Goal: Information Seeking & Learning: Learn about a topic

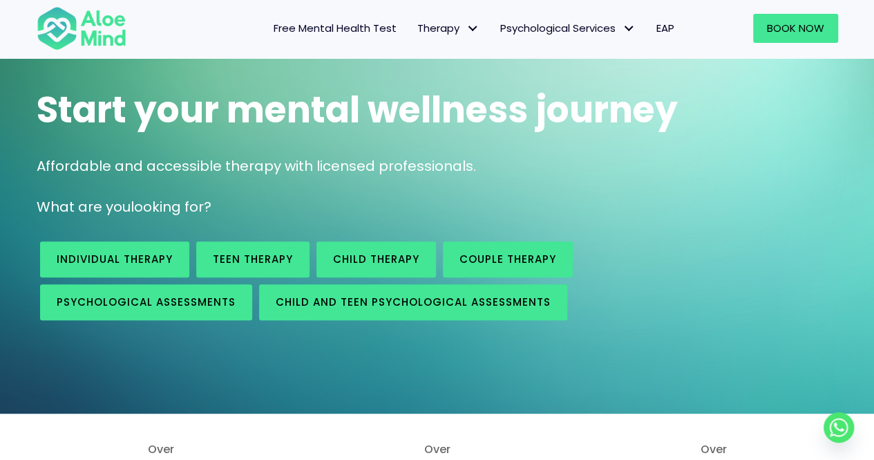
scroll to position [69, 0]
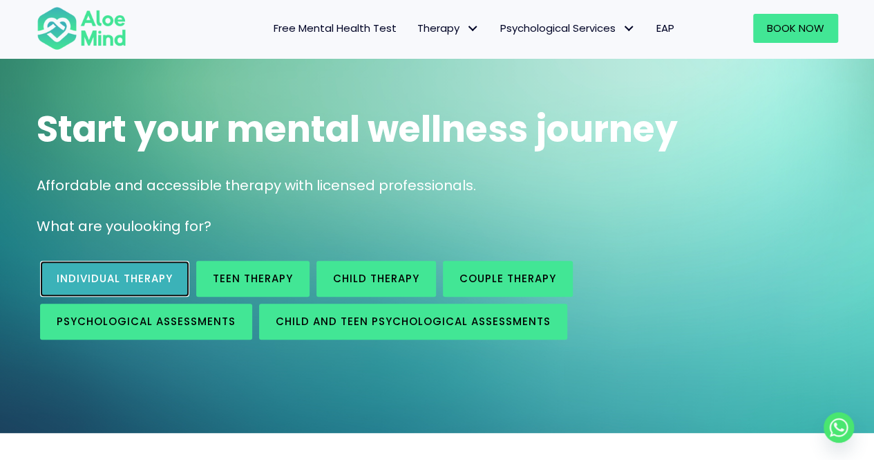
click at [135, 279] on span "Individual therapy" at bounding box center [115, 278] width 116 height 15
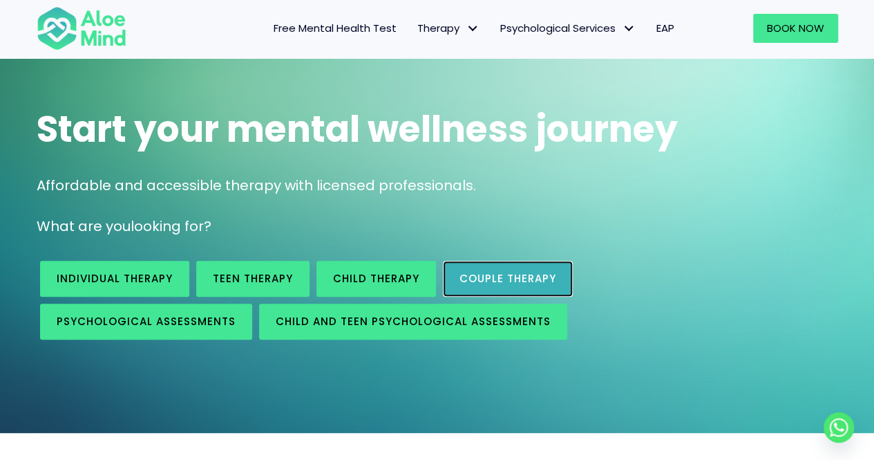
click at [474, 277] on span "Couple therapy" at bounding box center [508, 278] width 97 height 15
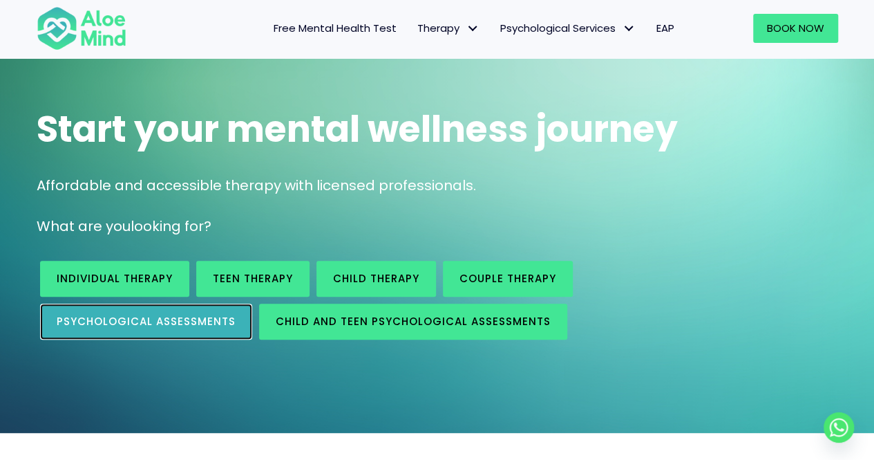
click at [238, 326] on link "Psychological assessments" at bounding box center [146, 321] width 212 height 36
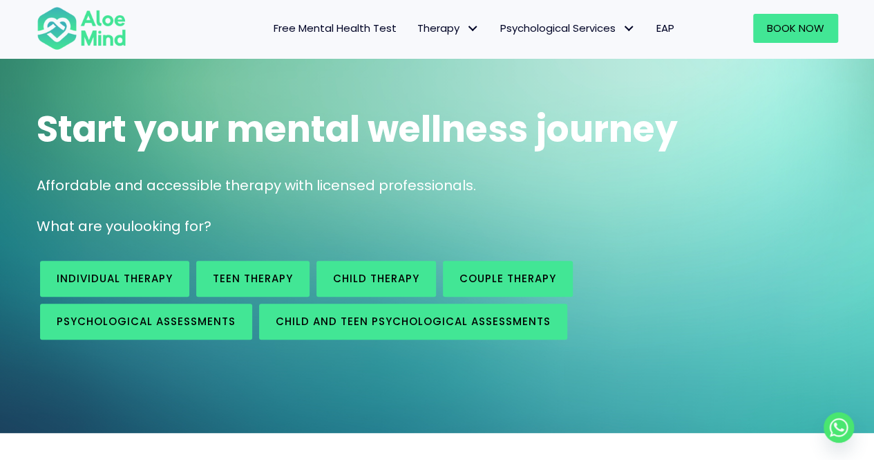
click at [385, 30] on span "Free Mental Health Test" at bounding box center [335, 28] width 123 height 15
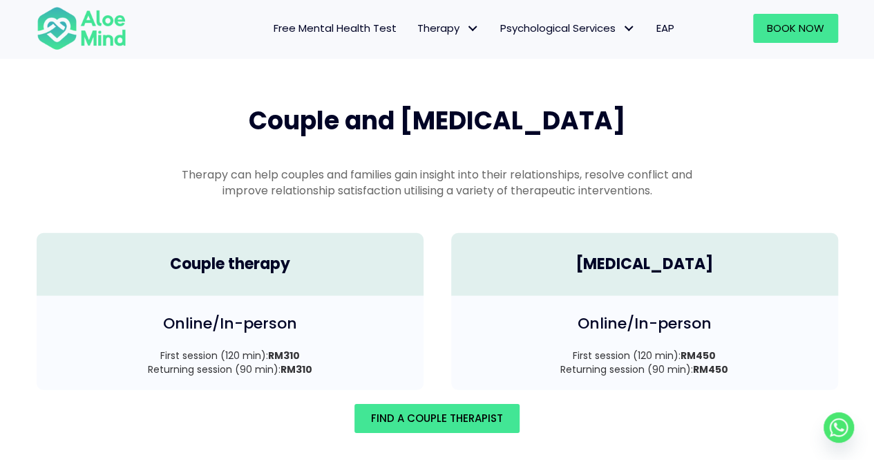
scroll to position [1910, 0]
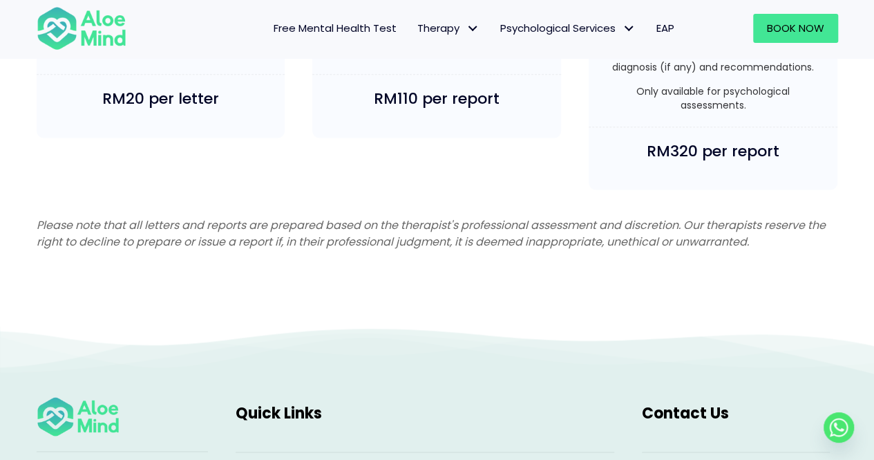
scroll to position [3557, 0]
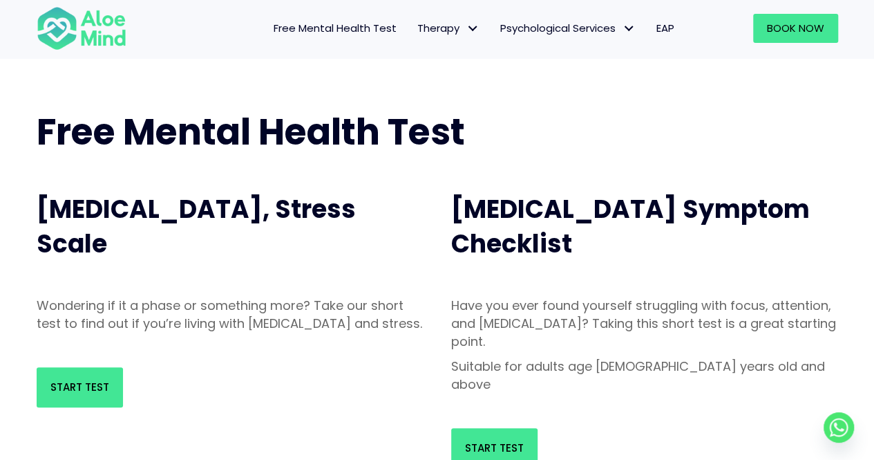
scroll to position [69, 0]
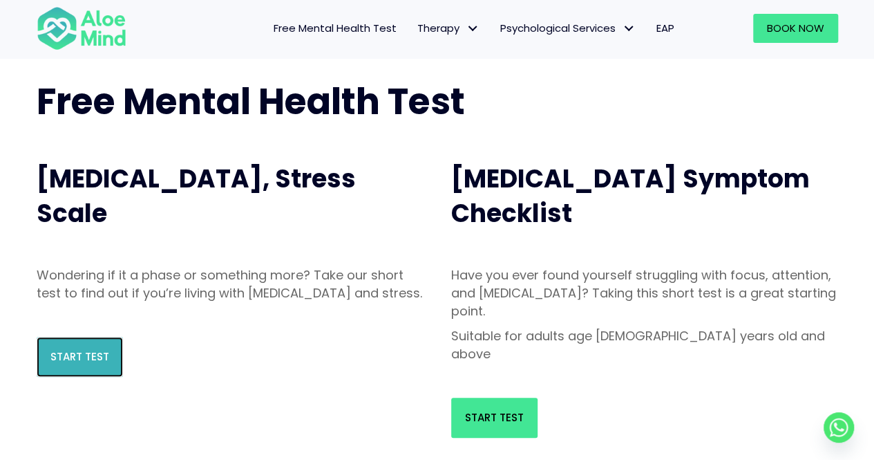
click at [106, 364] on span "Start Test" at bounding box center [79, 356] width 59 height 15
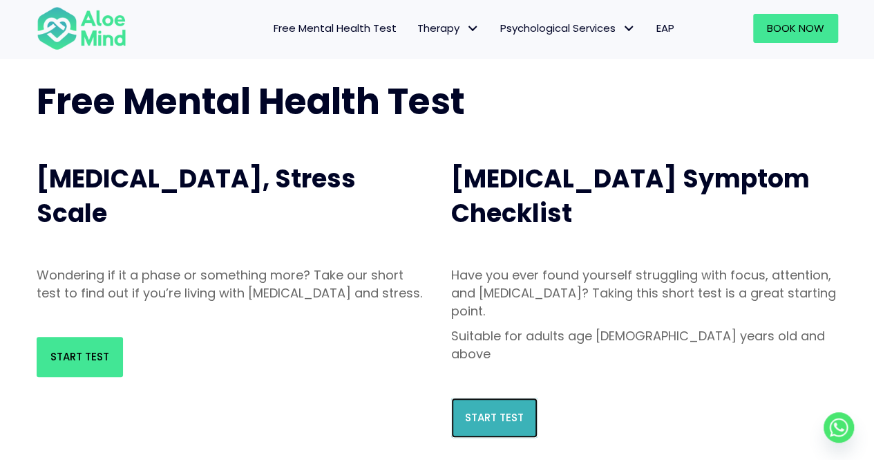
click at [512, 410] on span "Start Test" at bounding box center [494, 417] width 59 height 15
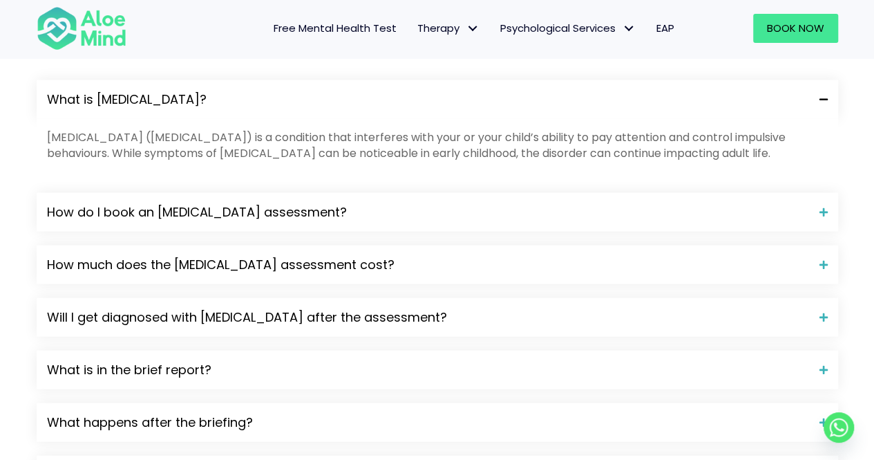
scroll to position [1451, 0]
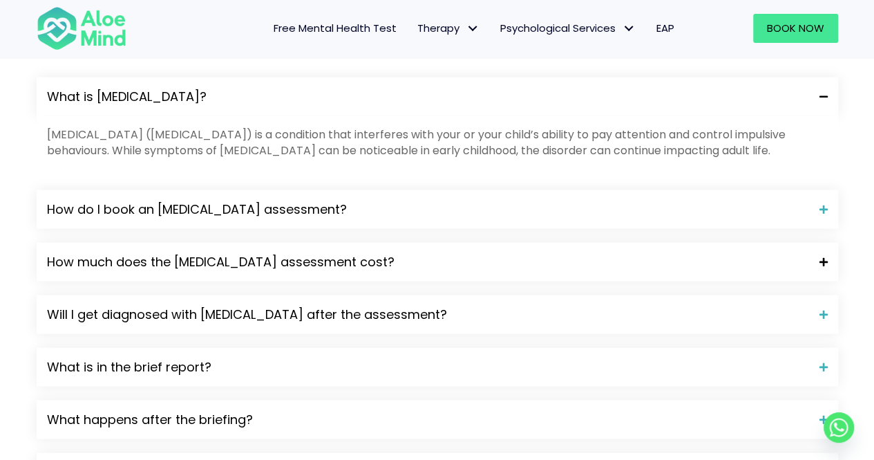
click at [355, 243] on div "How much does the [MEDICAL_DATA] assessment cost?" at bounding box center [438, 262] width 802 height 39
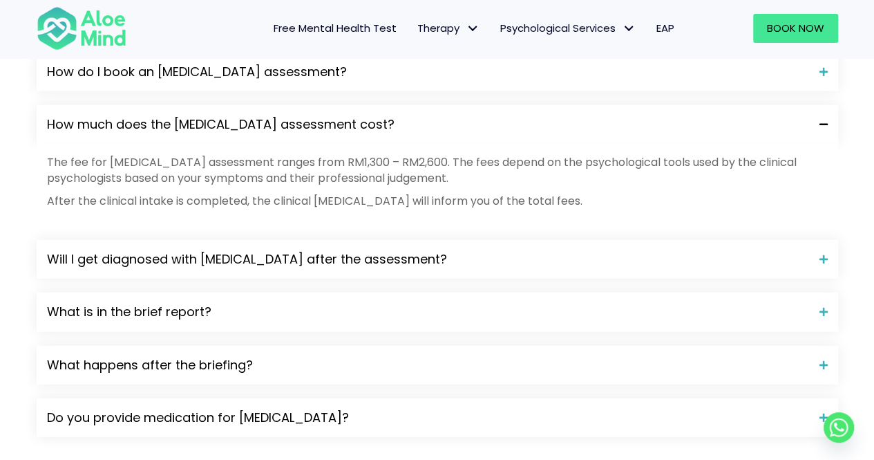
scroll to position [1590, 0]
click at [334, 239] on div "Will I get diagnosed with [MEDICAL_DATA] after the assessment?" at bounding box center [438, 258] width 802 height 39
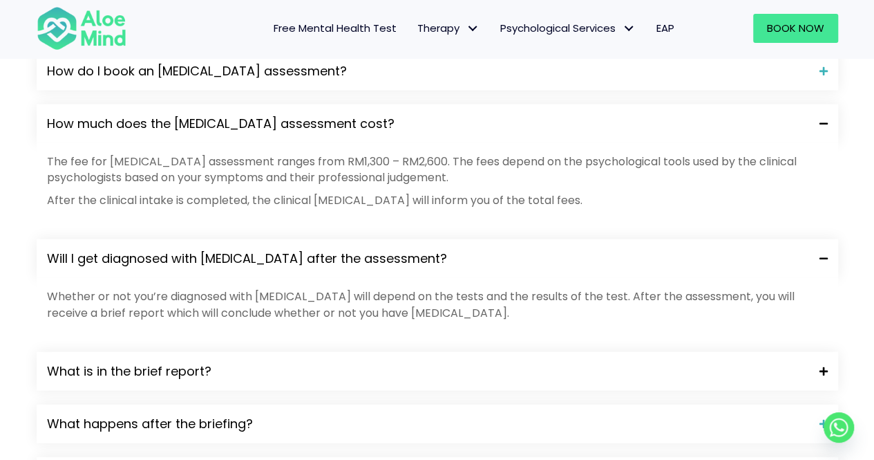
click at [322, 362] on span "What is in the brief report?" at bounding box center [428, 371] width 762 height 18
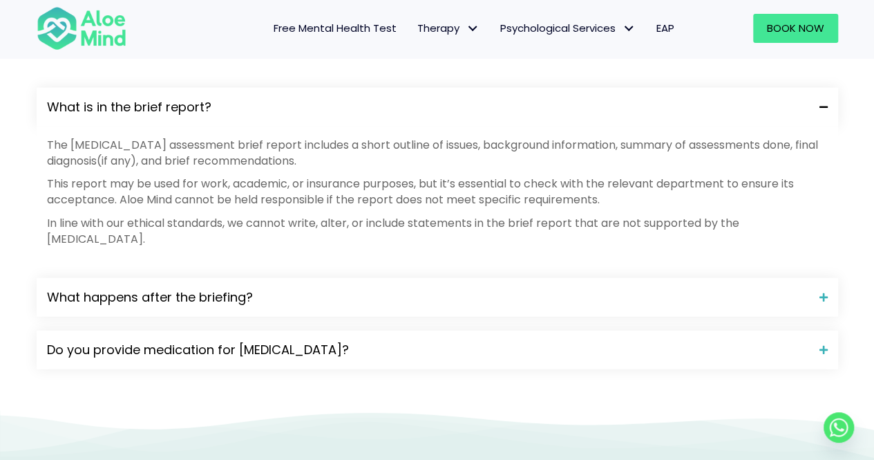
scroll to position [1866, 0]
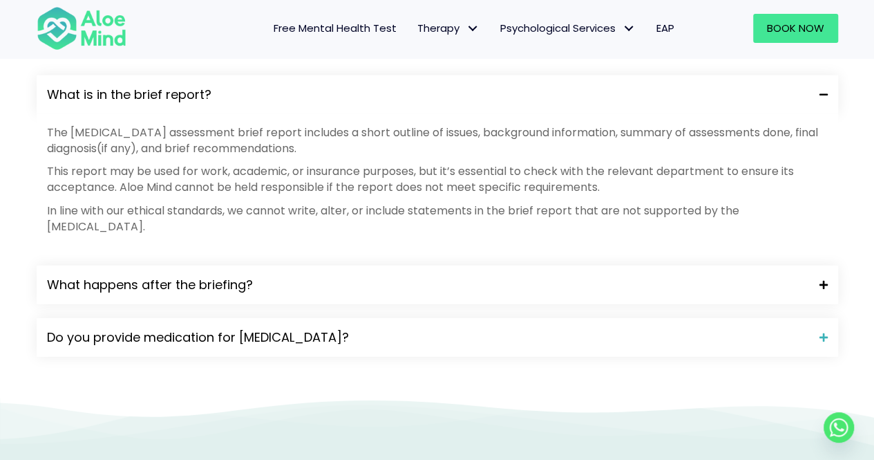
click at [321, 265] on div "What happens after the briefing?" at bounding box center [438, 284] width 802 height 39
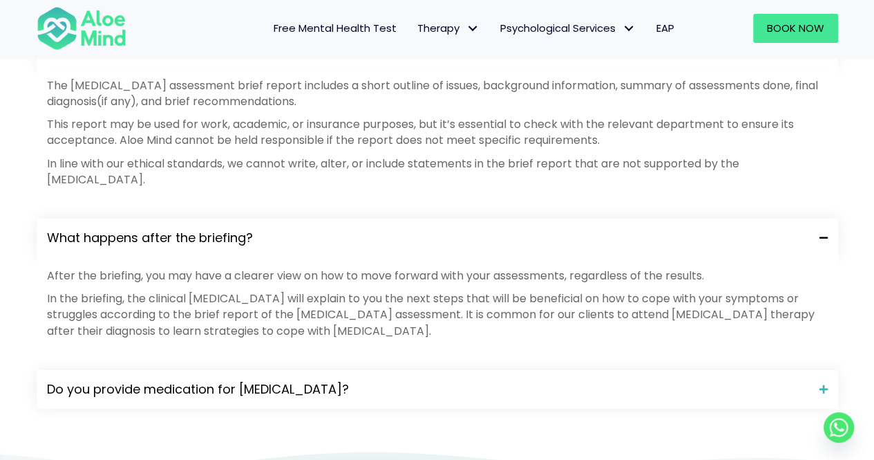
scroll to position [1935, 0]
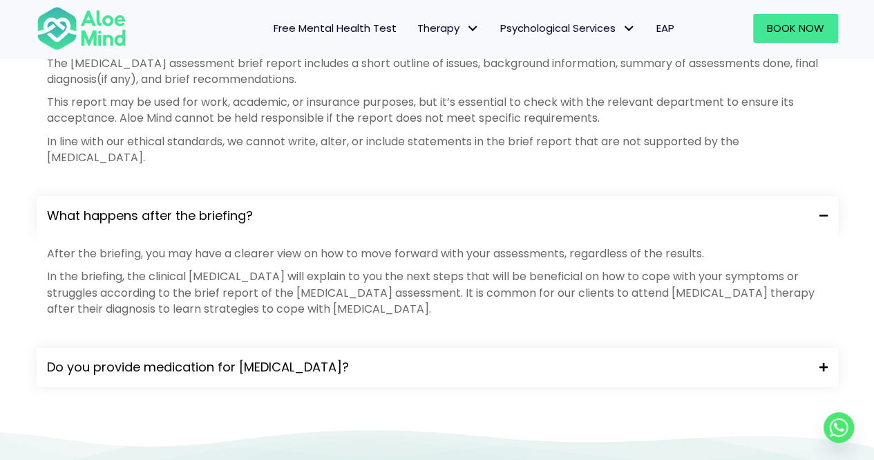
click at [332, 358] on span "Do you provide medication for [MEDICAL_DATA]?" at bounding box center [428, 367] width 762 height 18
